Goal: Task Accomplishment & Management: Manage account settings

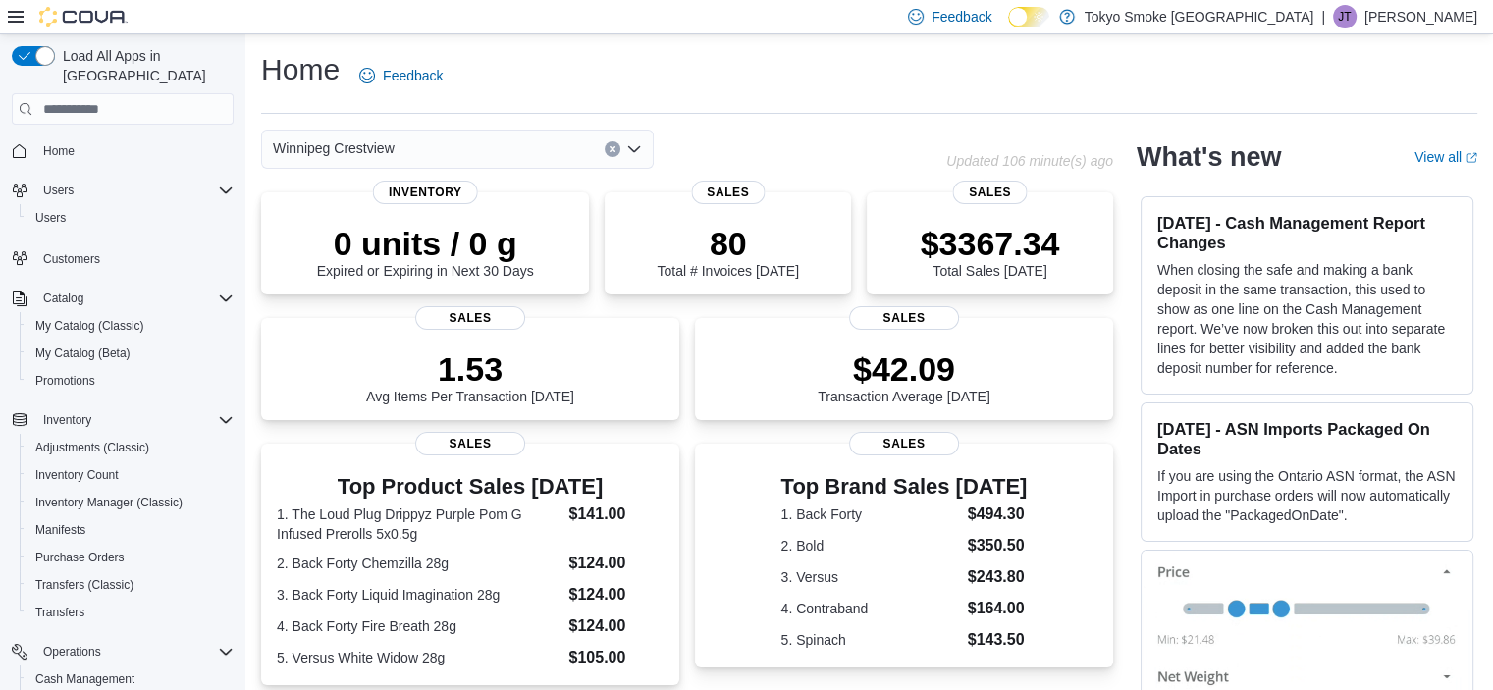
click at [1432, 11] on p "[PERSON_NAME]" at bounding box center [1421, 17] width 113 height 24
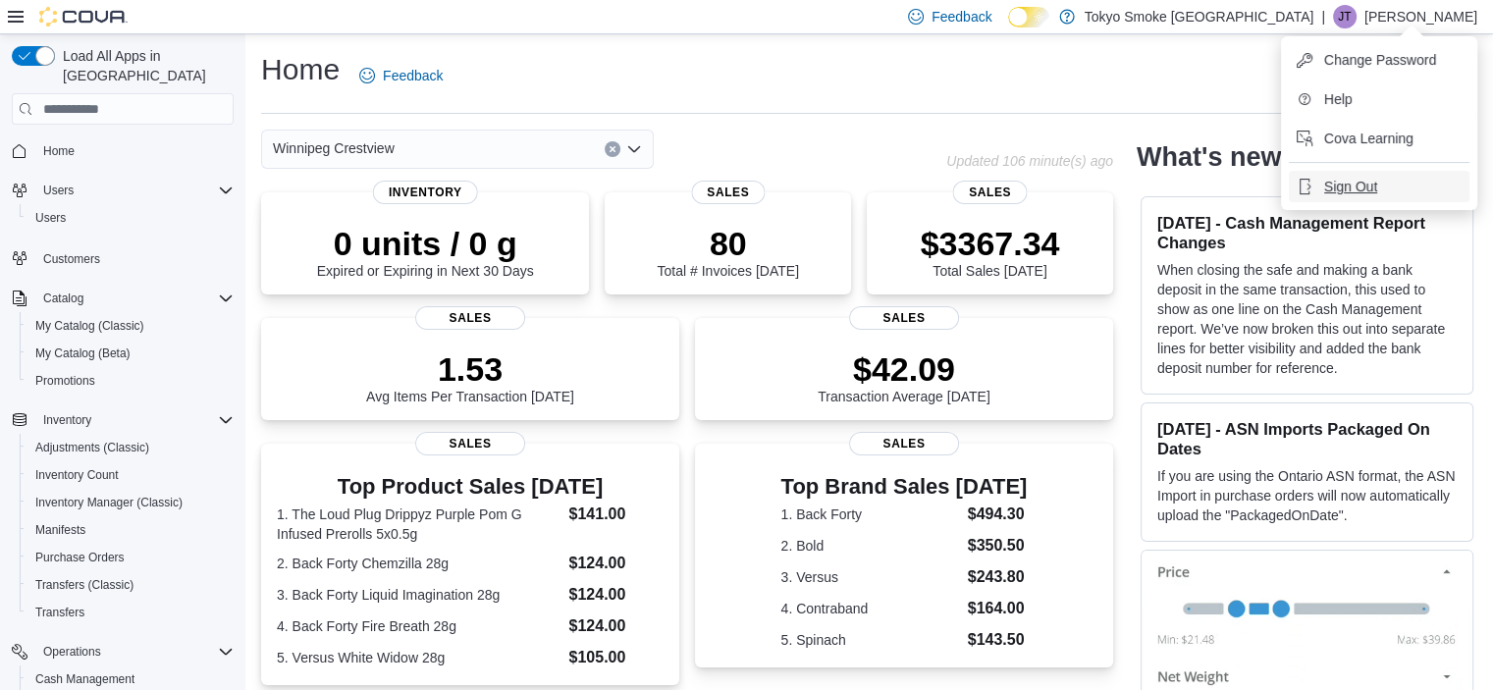
click at [1356, 184] on span "Sign Out" at bounding box center [1351, 187] width 53 height 20
